Goal: Task Accomplishment & Management: Use online tool/utility

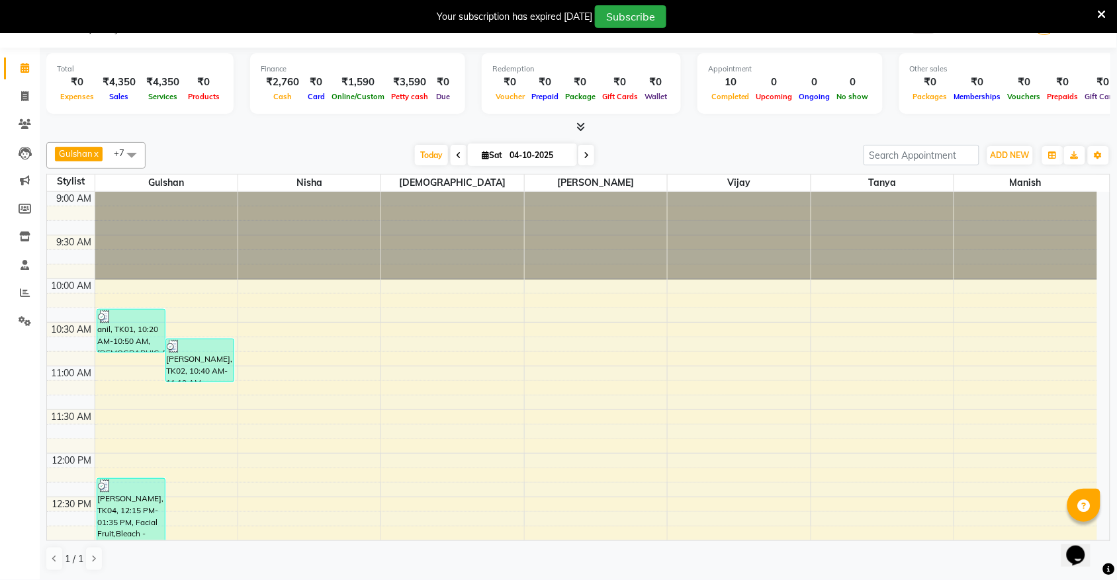
scroll to position [531, 0]
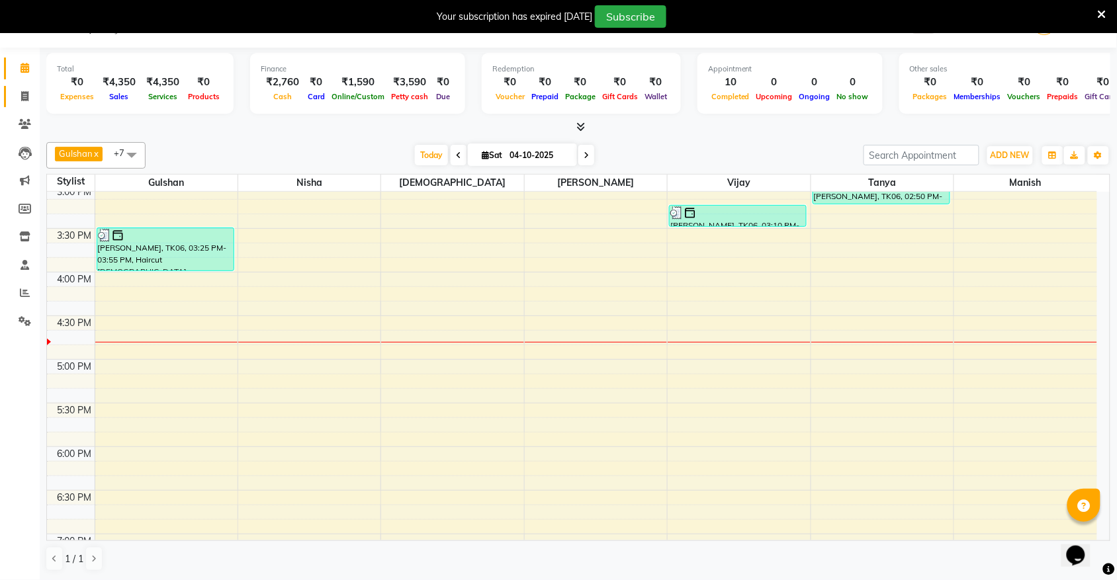
click at [24, 103] on span at bounding box center [24, 96] width 23 height 15
select select "service"
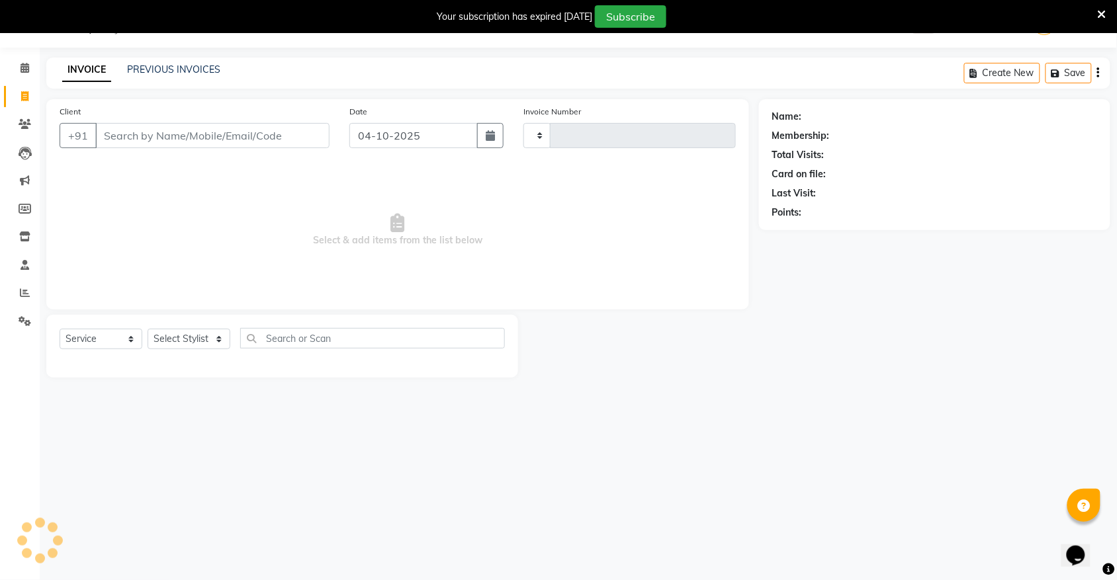
type input "2208"
select select "5055"
click at [177, 138] on input "Client" at bounding box center [212, 135] width 234 height 25
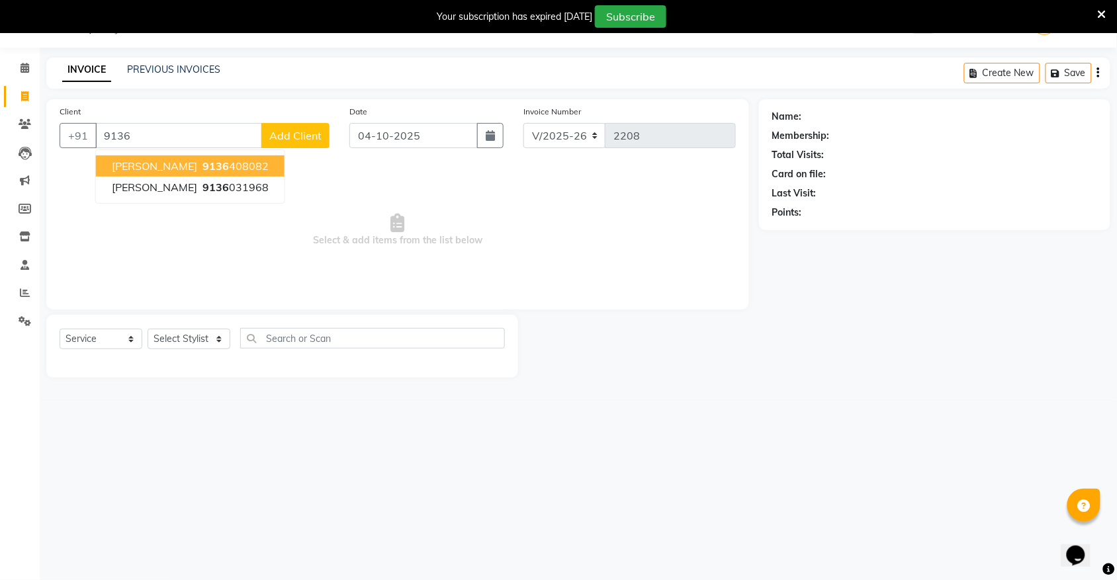
click at [203, 169] on span "9136" at bounding box center [216, 166] width 26 height 13
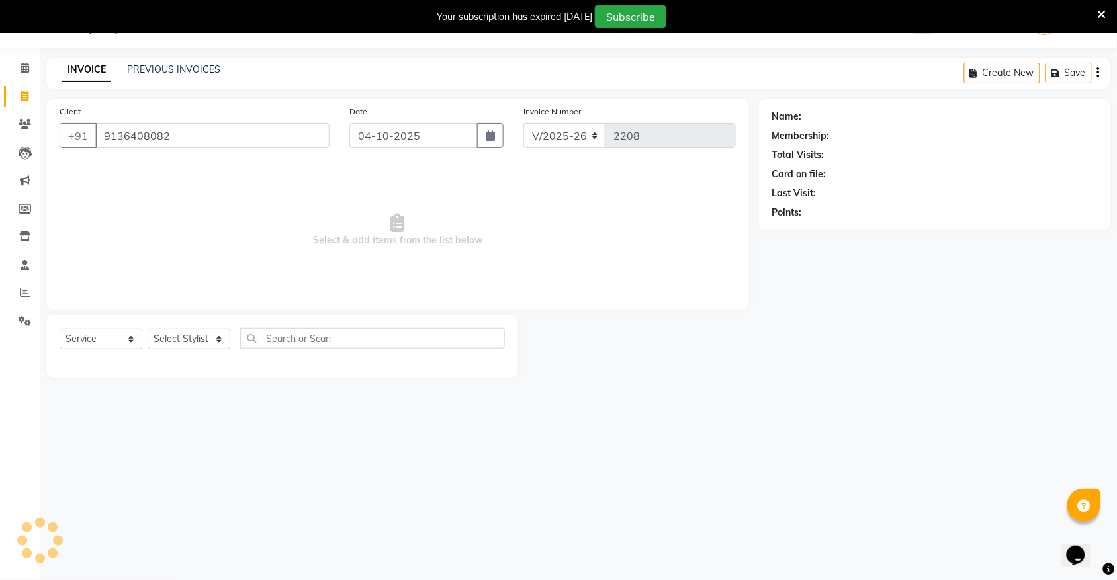
type input "9136408082"
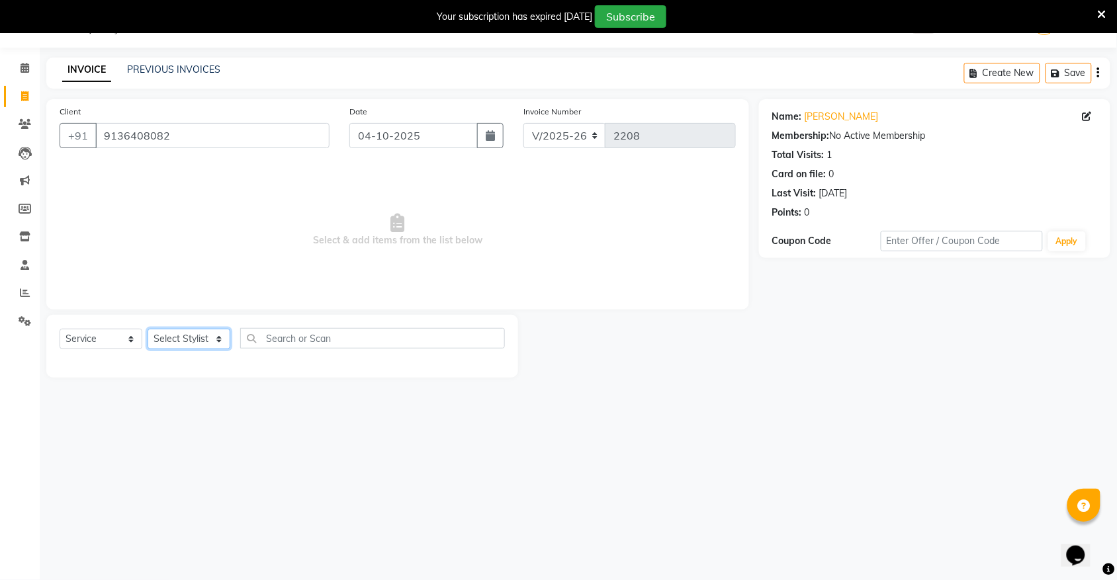
click at [196, 343] on select "Select Stylist [PERSON_NAME] [PERSON_NAME] [PERSON_NAME] Nisha [PERSON_NAME] [P…" at bounding box center [189, 339] width 83 height 21
select select "31821"
click at [148, 329] on select "Select Stylist [PERSON_NAME] [PERSON_NAME] [PERSON_NAME] Nisha [PERSON_NAME] [P…" at bounding box center [189, 339] width 83 height 21
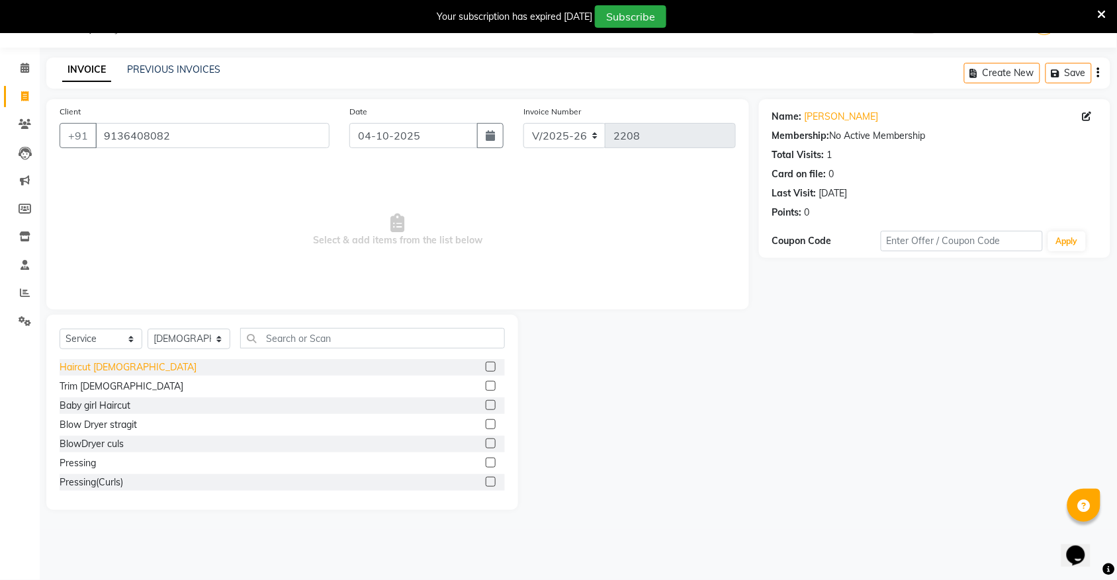
click at [97, 369] on div "Haircut [DEMOGRAPHIC_DATA]" at bounding box center [128, 368] width 137 height 14
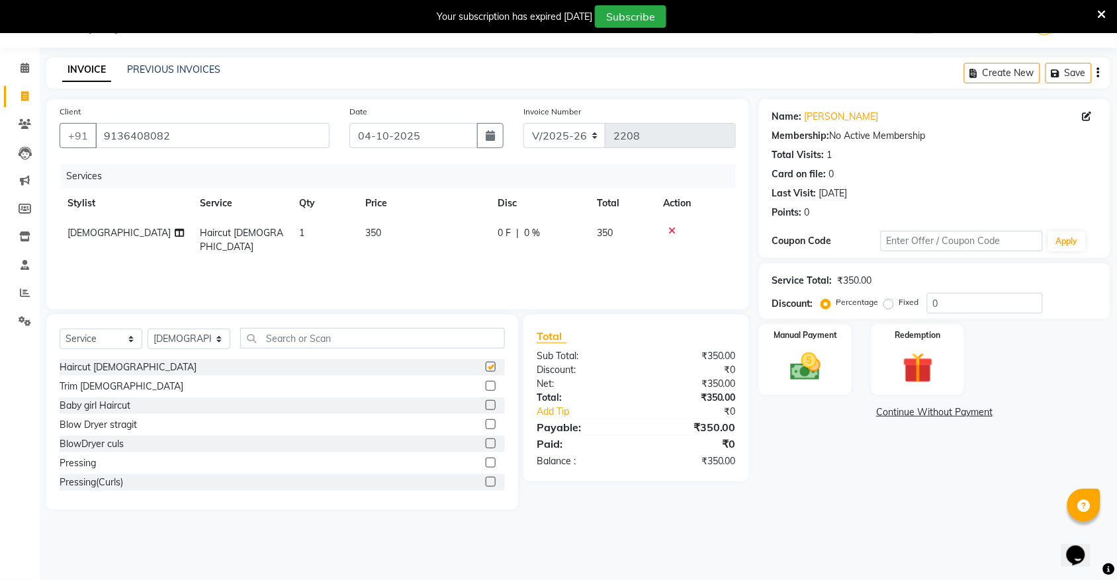
checkbox input "false"
click at [177, 336] on select "Select Stylist [PERSON_NAME] [PERSON_NAME] [PERSON_NAME] Nisha [PERSON_NAME] [P…" at bounding box center [189, 339] width 83 height 21
select select "89725"
click at [148, 329] on select "Select Stylist [PERSON_NAME] [PERSON_NAME] [PERSON_NAME] Nisha [PERSON_NAME] [P…" at bounding box center [189, 339] width 83 height 21
click at [283, 339] on input "text" at bounding box center [372, 338] width 265 height 21
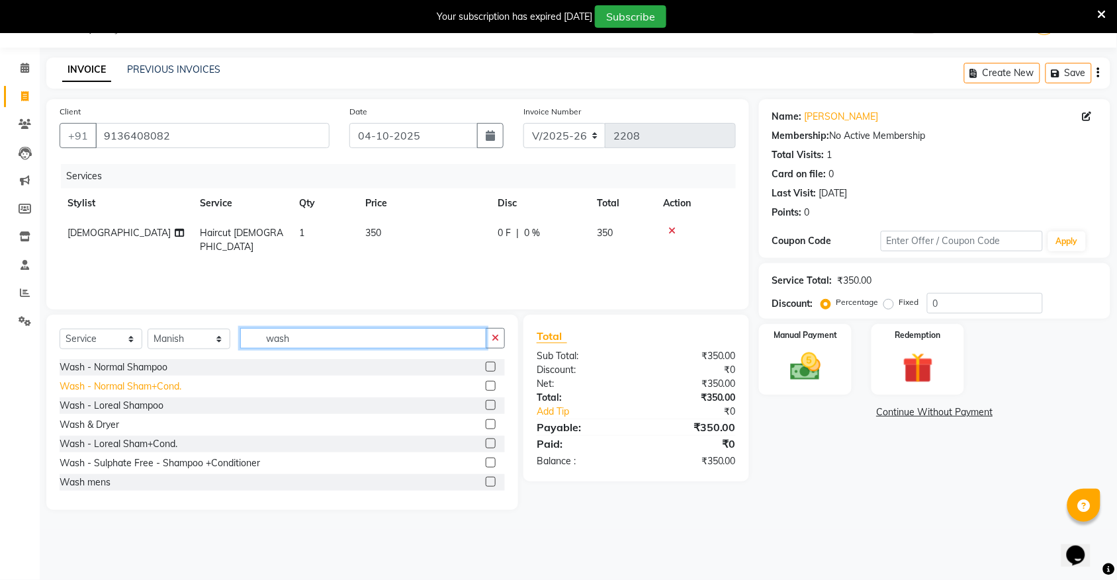
type input "wash"
click at [107, 392] on div "Wash - Normal Sham+Cond." at bounding box center [121, 387] width 122 height 14
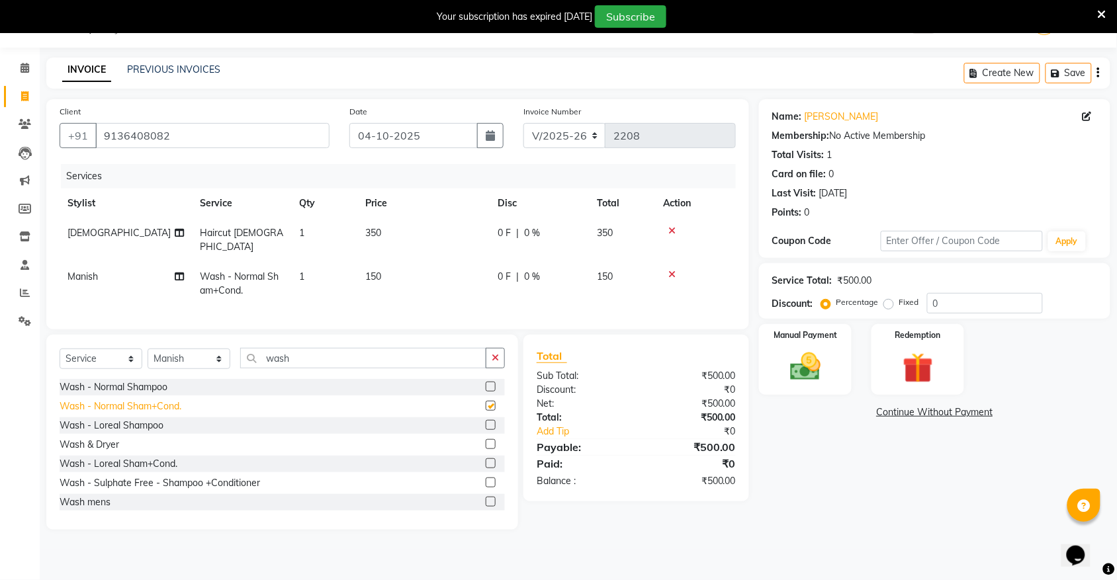
checkbox input "false"
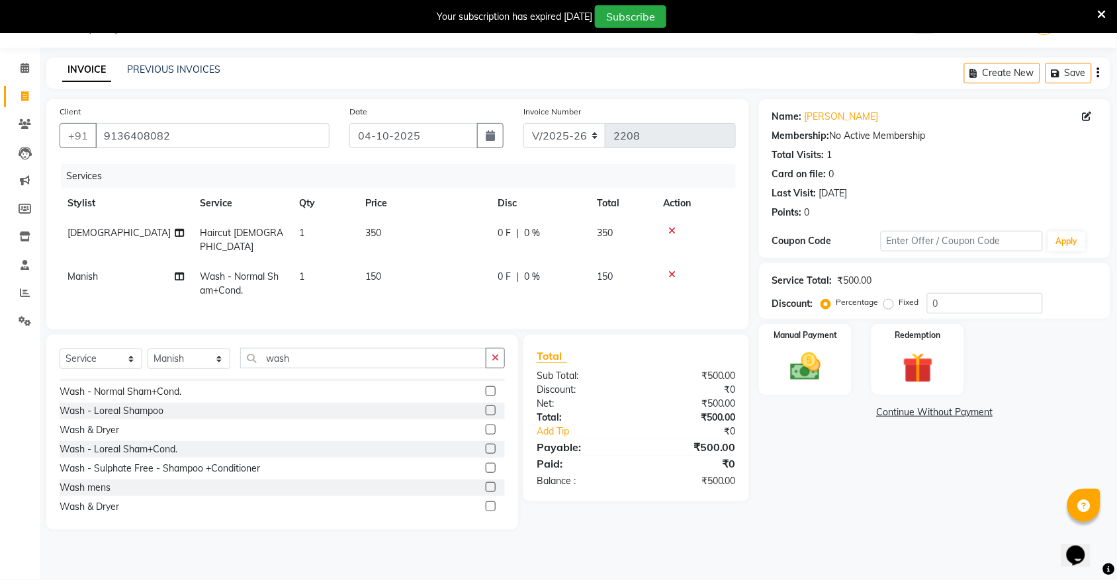
scroll to position [21, 0]
click at [812, 366] on img at bounding box center [806, 367] width 52 height 36
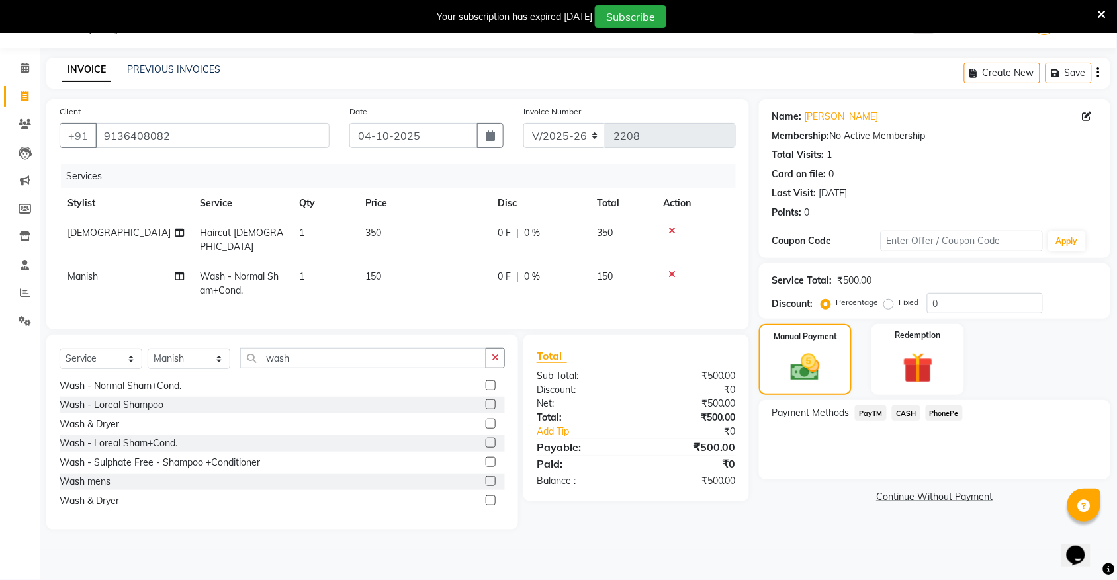
click at [879, 410] on span "PayTM" at bounding box center [871, 413] width 32 height 15
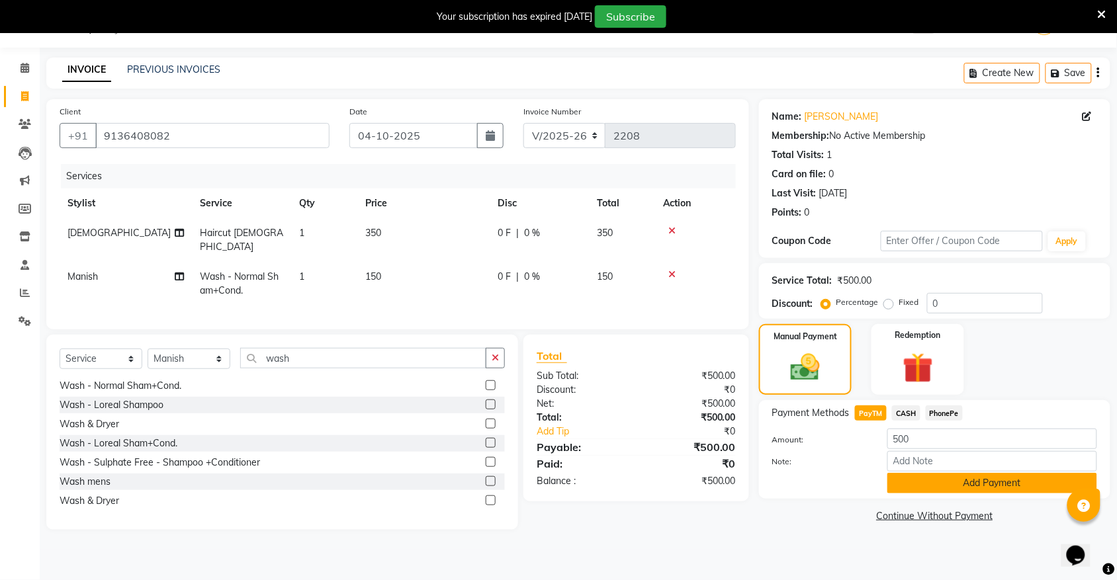
click at [939, 479] on button "Add Payment" at bounding box center [993, 483] width 210 height 21
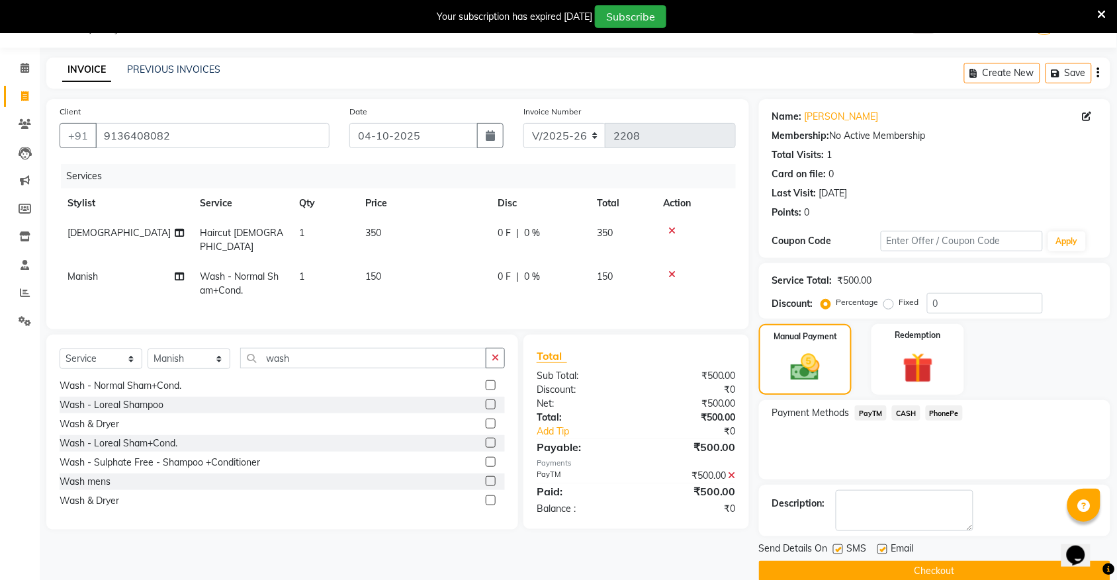
scroll to position [54, 0]
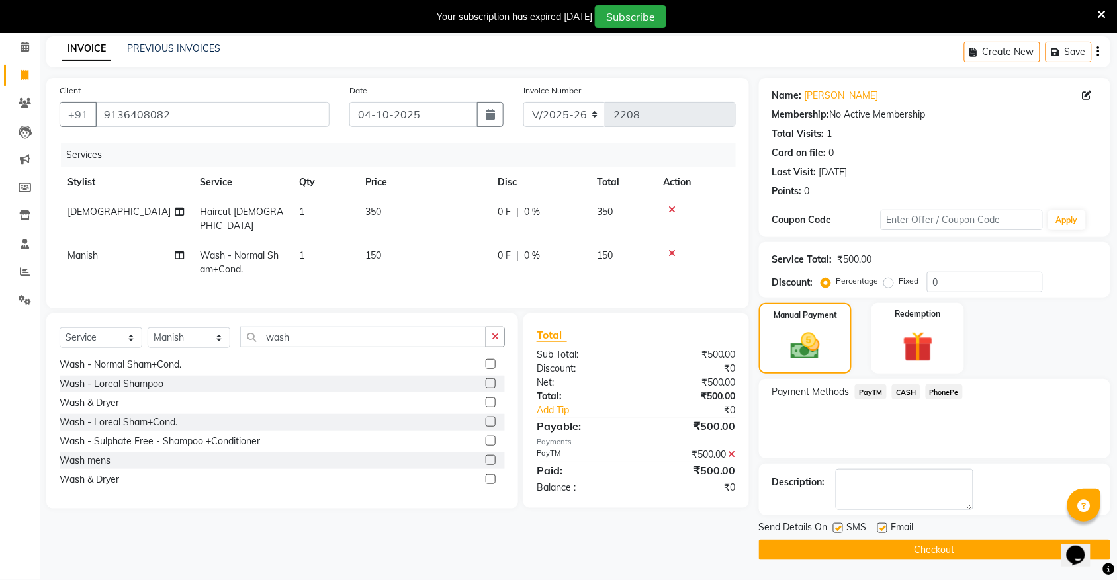
click at [925, 555] on button "Checkout" at bounding box center [934, 550] width 351 height 21
